Goal: Task Accomplishment & Management: Complete application form

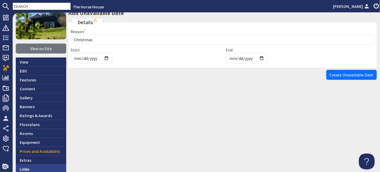
scroll to position [78, 0]
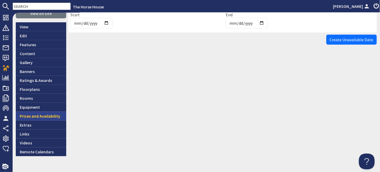
click at [31, 115] on link "Prices and Availability" at bounding box center [41, 116] width 51 height 9
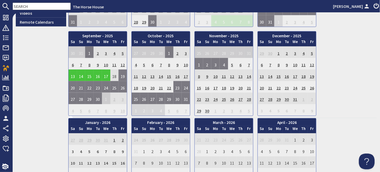
scroll to position [195, 0]
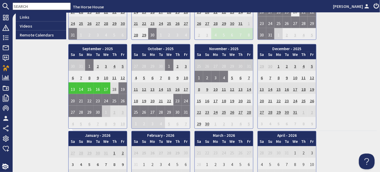
click at [34, 109] on div "9.7 View on Site View Edit Features Content Gallery Banners Ratings & Awards Fl…" at bounding box center [41, 151] width 51 height 629
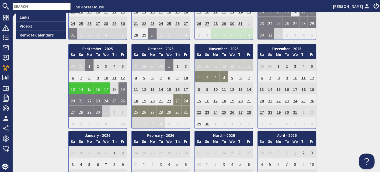
click at [179, 99] on td "23" at bounding box center [178, 100] width 8 height 12
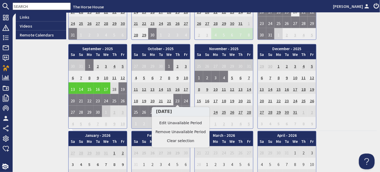
click at [53, 93] on div "9.7 View on Site View Edit Features Content Gallery Banners Ratings & Awards Fl…" at bounding box center [41, 151] width 51 height 629
click at [45, 78] on div "9.7 View on Site View Edit Features Content Gallery Banners Ratings & Awards Fl…" at bounding box center [41, 151] width 51 height 629
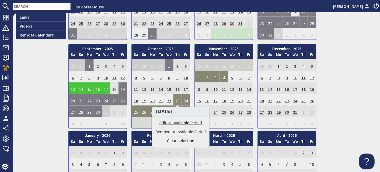
click at [175, 124] on link "Edit Unavailable Period" at bounding box center [181, 124] width 51 height 6
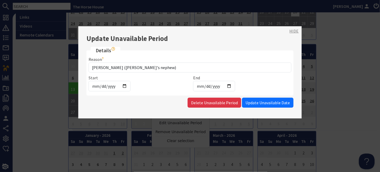
click at [290, 31] on link "HIDE" at bounding box center [294, 31] width 9 height 6
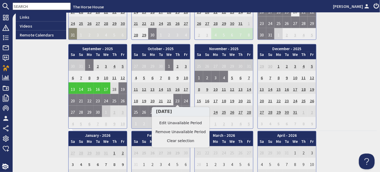
click at [48, 51] on div "9.7 View on Site View Edit Features Content Gallery Banners Ratings & Awards Fl…" at bounding box center [41, 151] width 51 height 629
click at [54, 124] on div "9.7 View on Site View Edit Features Content Gallery Banners Ratings & Awards Fl…" at bounding box center [41, 151] width 51 height 629
click at [48, 65] on div "9.7 View on Site View Edit Features Content Gallery Banners Ratings & Awards Fl…" at bounding box center [41, 151] width 51 height 629
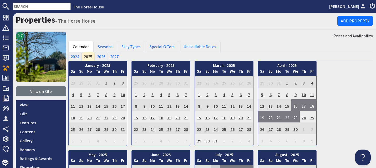
click at [113, 24] on h1 "Properties - [GEOGRAPHIC_DATA]" at bounding box center [177, 20] width 322 height 10
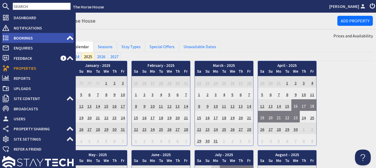
click at [32, 37] on span "Bookings" at bounding box center [37, 38] width 57 height 8
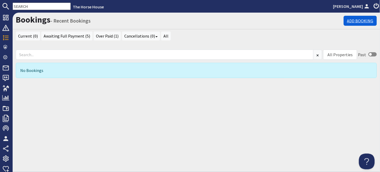
click at [358, 18] on link "Add Booking" at bounding box center [360, 21] width 33 height 10
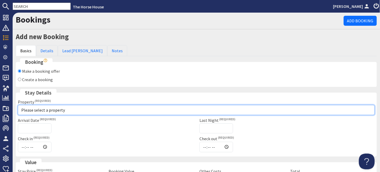
click at [92, 110] on select "Please select a property Broom With A View The Horse House" at bounding box center [196, 110] width 357 height 10
select select "652"
click at [18, 105] on select "Please select a property Broom With A View The Horse House" at bounding box center [196, 110] width 357 height 10
type input "15:00"
type input "12:00"
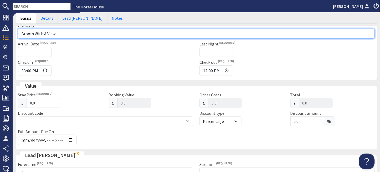
scroll to position [78, 0]
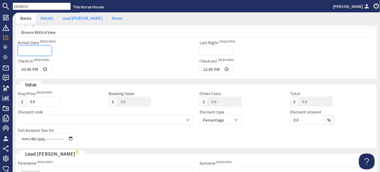
click at [34, 50] on input "Arrival Date" at bounding box center [35, 51] width 34 height 10
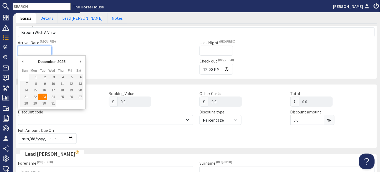
type input "[DATE]"
type input "[DATE]T23:59:59"
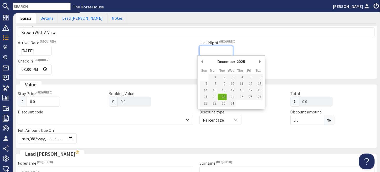
click at [207, 51] on input "Last Night" at bounding box center [217, 51] width 34 height 10
type input "[DATE]"
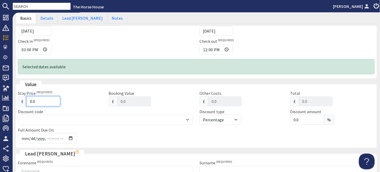
type input "0.01"
click at [54, 99] on input "0.01" at bounding box center [44, 102] width 34 height 10
type input "0.02"
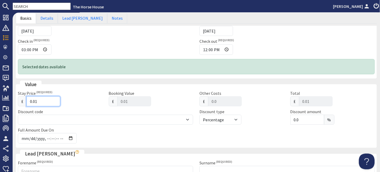
type input "0.02"
click at [54, 99] on input "0.02" at bounding box center [44, 102] width 34 height 10
type input "0.03"
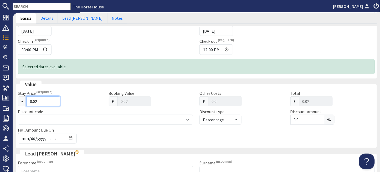
type input "0.03"
click at [54, 99] on input "0.03" at bounding box center [44, 102] width 34 height 10
type input "0.04"
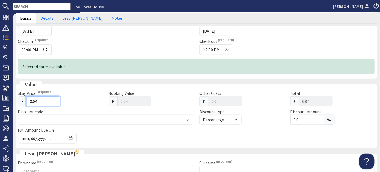
type input "0.05"
type input "0.06"
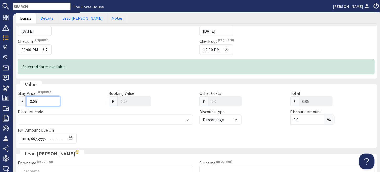
type input "0.06"
type input "0.07"
type input "0.08"
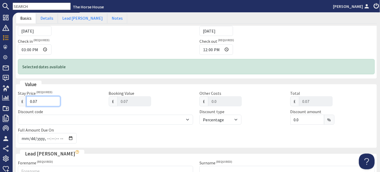
type input "0.08"
type input "0.09"
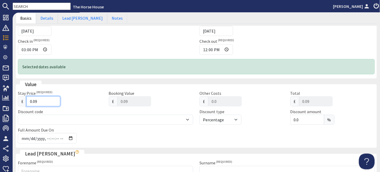
type input "0.1"
type input "0.10"
type input "0.11"
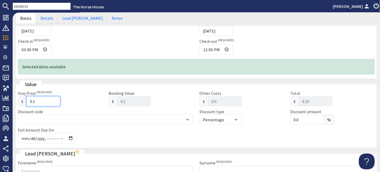
type input "0.11"
type input "0.12"
type input "0.13"
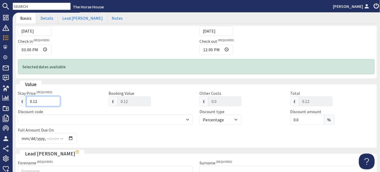
type input "0.13"
type input "0.14"
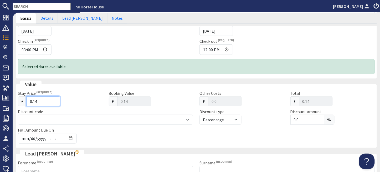
type input "0.15"
type input "0.16"
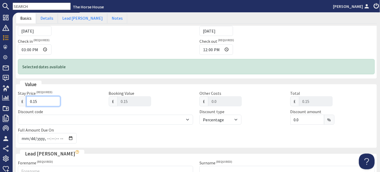
type input "0.16"
type input "0.17"
type input "0.18"
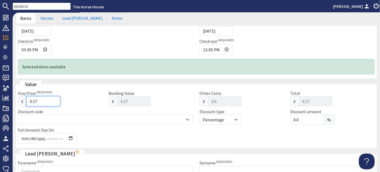
type input "0.18"
type input "0.19"
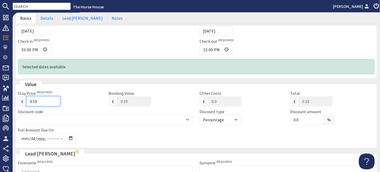
type input "0.2"
type input "0.20"
type input "0.21"
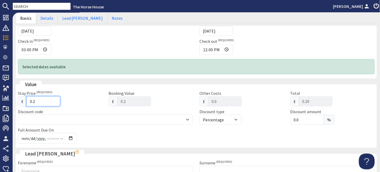
type input "0.21"
type input "0.22"
type input "0.23"
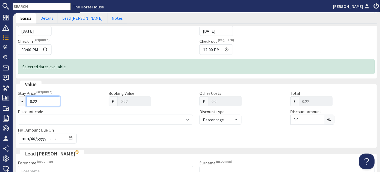
type input "0.23"
type input "0.24"
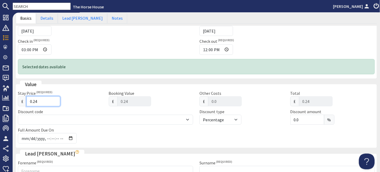
type input "0.25"
type input "0.26"
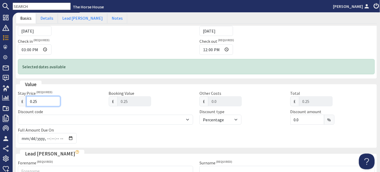
type input "0.26"
click at [54, 99] on input "0.26" at bounding box center [44, 102] width 34 height 10
click at [32, 100] on input "0.26" at bounding box center [44, 102] width 34 height 10
type input "1.26"
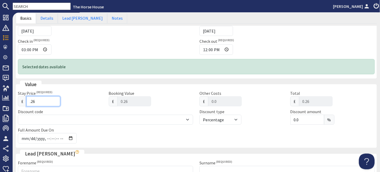
type input "1.26"
type input "10.26"
click at [43, 100] on input "10.26" at bounding box center [44, 102] width 34 height 10
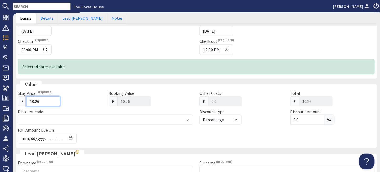
type input "10.2"
type input "10.20"
type input "10"
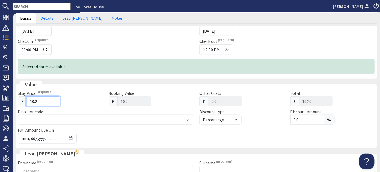
type input "10.00"
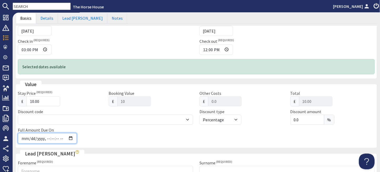
click at [71, 139] on input "Full Amount Due On" at bounding box center [47, 138] width 59 height 11
click at [102, 140] on div "Full Amount Due On" at bounding box center [75, 135] width 121 height 17
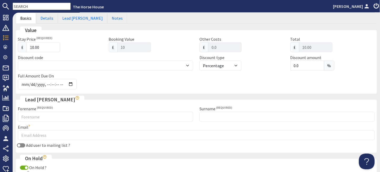
scroll to position [175, 0]
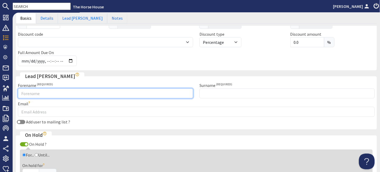
click at [112, 94] on input "Forename" at bounding box center [105, 94] width 175 height 10
type input "[PERSON_NAME]"
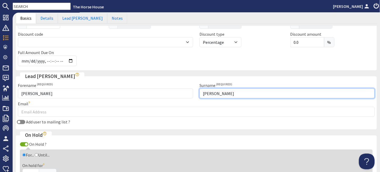
type input "[PERSON_NAME]"
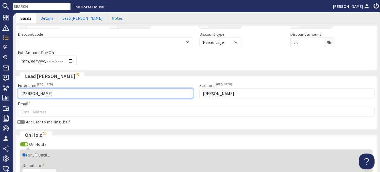
click at [83, 95] on input "[PERSON_NAME]" at bounding box center [105, 94] width 175 height 10
type input "[PERSON_NAME]"
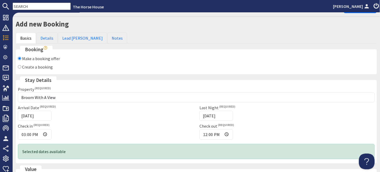
scroll to position [0, 0]
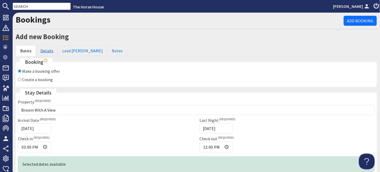
type input "[EMAIL_ADDRESS][DOMAIN_NAME]"
click at [48, 49] on link "Details" at bounding box center [47, 50] width 22 height 11
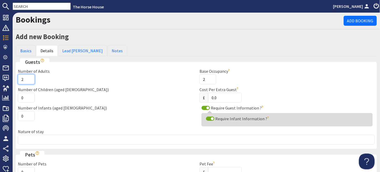
type input "2"
click at [28, 77] on input "2" at bounding box center [26, 79] width 17 height 10
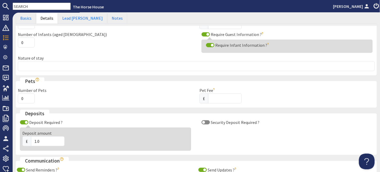
scroll to position [78, 0]
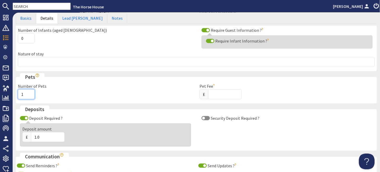
type input "1"
click at [28, 93] on input "1" at bounding box center [26, 94] width 17 height 10
click at [121, 87] on div "Number of Pets 1" at bounding box center [106, 91] width 182 height 16
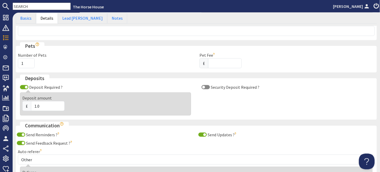
scroll to position [156, 0]
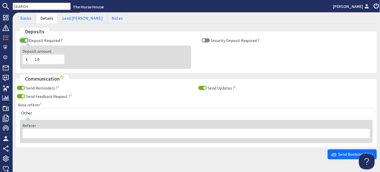
click at [22, 40] on input "Deposit Required ?" at bounding box center [24, 40] width 8 height 4
checkbox input "false"
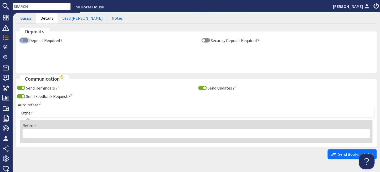
scroll to position [147, 0]
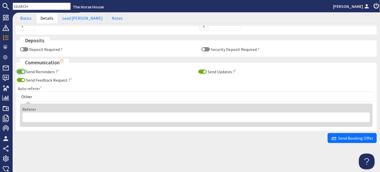
click at [19, 71] on input "Send Reminders ?" at bounding box center [21, 72] width 8 height 4
checkbox input "false"
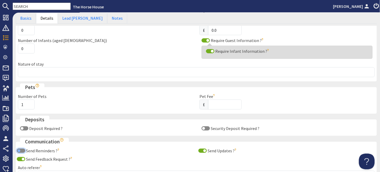
scroll to position [30, 0]
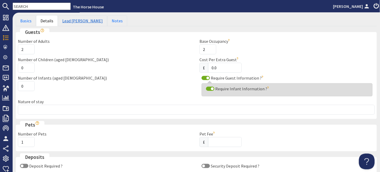
click at [75, 21] on link "Lead [PERSON_NAME]" at bounding box center [82, 20] width 49 height 11
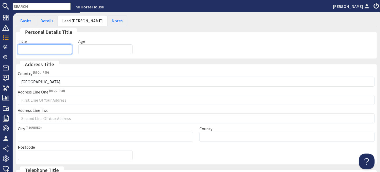
click at [62, 49] on input "Title" at bounding box center [45, 49] width 54 height 10
type input "Mrs"
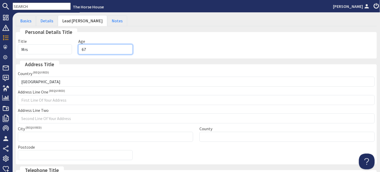
type input "67"
click at [30, 20] on link "Basics" at bounding box center [26, 20] width 20 height 11
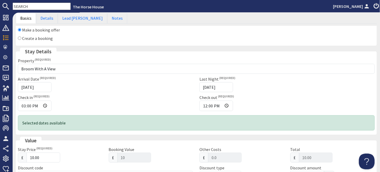
scroll to position [0, 0]
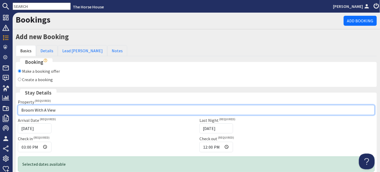
click at [82, 110] on select "Please select a property Broom With A View The Horse House" at bounding box center [196, 110] width 357 height 10
select select "648"
click at [18, 105] on select "Please select a property Broom With A View The Horse House" at bounding box center [196, 110] width 357 height 10
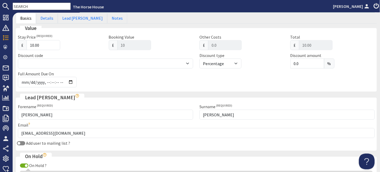
scroll to position [115, 0]
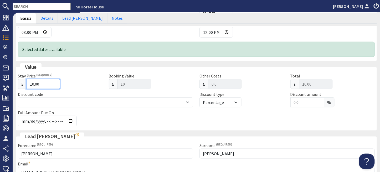
drag, startPoint x: 44, startPoint y: 82, endPoint x: 28, endPoint y: 82, distance: 15.8
click at [28, 82] on input "10.00" at bounding box center [44, 84] width 34 height 10
type input "0"
type input "0.00"
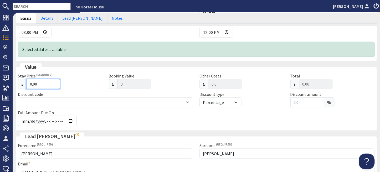
type input "0.00"
click at [85, 83] on div "£ 0.00" at bounding box center [60, 84] width 85 height 10
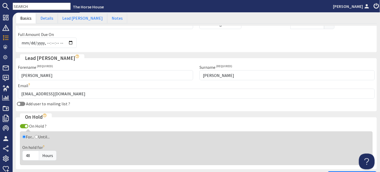
scroll to position [232, 0]
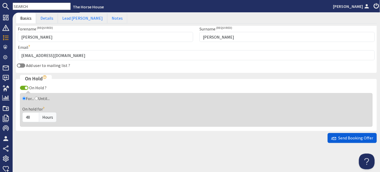
click at [345, 138] on span "Send Booking Offer" at bounding box center [352, 138] width 42 height 5
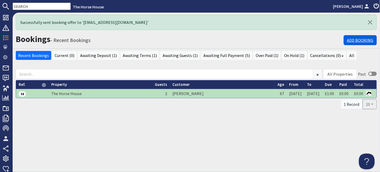
click at [360, 41] on link "Add Booking" at bounding box center [360, 40] width 33 height 10
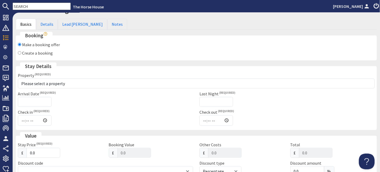
scroll to position [39, 0]
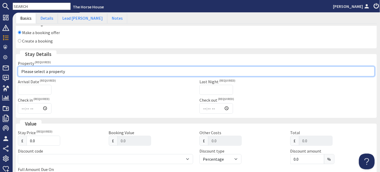
click at [87, 71] on select "Please select a property Broom With A View The Horse House" at bounding box center [196, 72] width 357 height 10
select select "652"
click at [18, 67] on select "Please select a property Broom With A View The Horse House" at bounding box center [196, 72] width 357 height 10
type input "15:00"
type input "12:00"
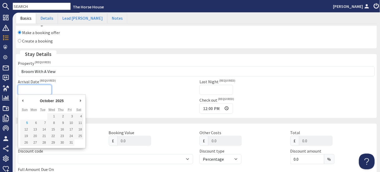
click at [29, 90] on input "Arrival Date" at bounding box center [35, 90] width 34 height 10
type input "[DATE]"
type input "[DATE]T23:59:59"
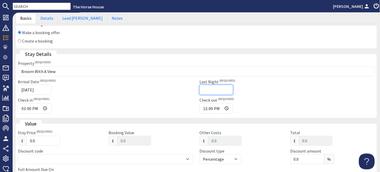
click at [209, 91] on input "Last Night" at bounding box center [217, 90] width 34 height 10
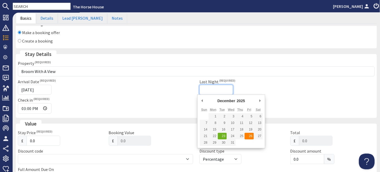
type input "[DATE]"
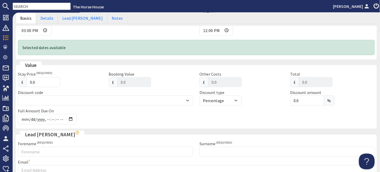
scroll to position [195, 0]
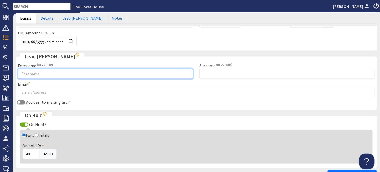
click at [89, 75] on input "Forename" at bounding box center [105, 74] width 175 height 10
type input "[PERSON_NAME]"
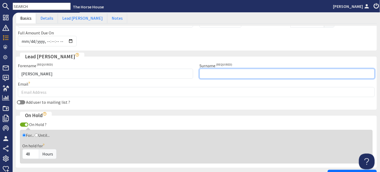
paste input "Gordziejewski"
click at [202, 72] on input "Gordziejewski" at bounding box center [287, 74] width 175 height 10
type input "Gordziejewski"
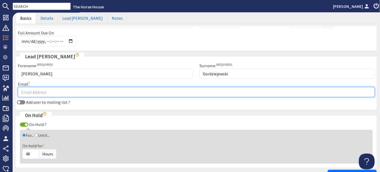
click at [139, 93] on input "Email" at bounding box center [196, 92] width 357 height 10
type input "[EMAIL_ADDRESS][DOMAIN_NAME]"
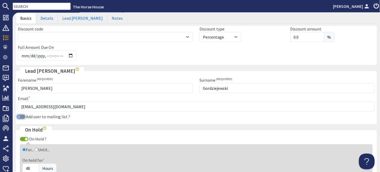
scroll to position [154, 0]
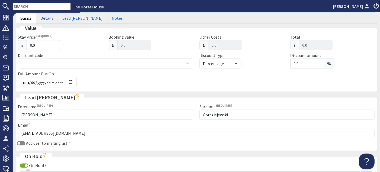
click at [46, 17] on link "Details" at bounding box center [47, 18] width 22 height 11
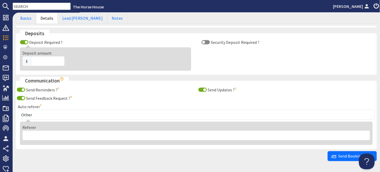
click at [27, 40] on div "Deposit Required ?" at bounding box center [105, 42] width 175 height 6
click at [22, 41] on input "Deposit Required ?" at bounding box center [24, 42] width 8 height 4
checkbox input "false"
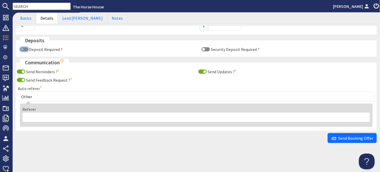
scroll to position [147, 0]
click at [19, 72] on input "Send Reminders ?" at bounding box center [21, 72] width 8 height 4
checkbox input "false"
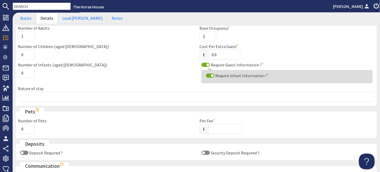
scroll to position [30, 0]
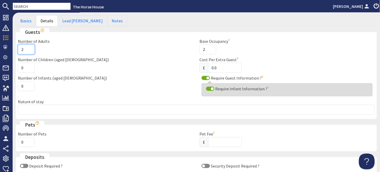
type input "2"
click at [29, 47] on input "2" at bounding box center [26, 49] width 17 height 10
click at [135, 77] on div "Number of Infants (aged [DEMOGRAPHIC_DATA]) 0" at bounding box center [106, 83] width 182 height 16
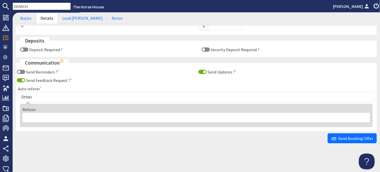
scroll to position [147, 0]
click at [346, 138] on span "Send Booking Offer" at bounding box center [352, 138] width 42 height 5
